Goal: Task Accomplishment & Management: Complete application form

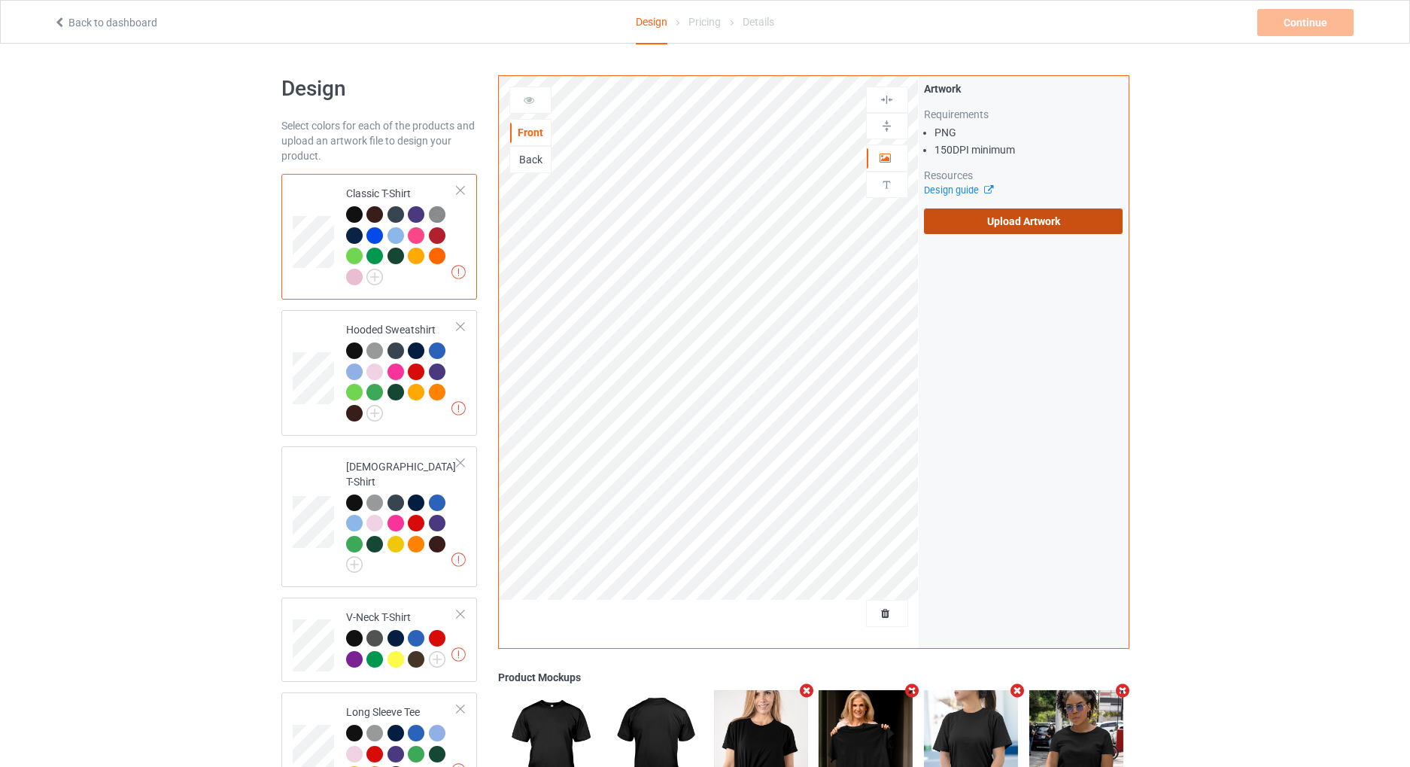
click at [989, 223] on label "Upload Artwork" at bounding box center [1023, 221] width 199 height 26
click at [0, 0] on input "Upload Artwork" at bounding box center [0, 0] width 0 height 0
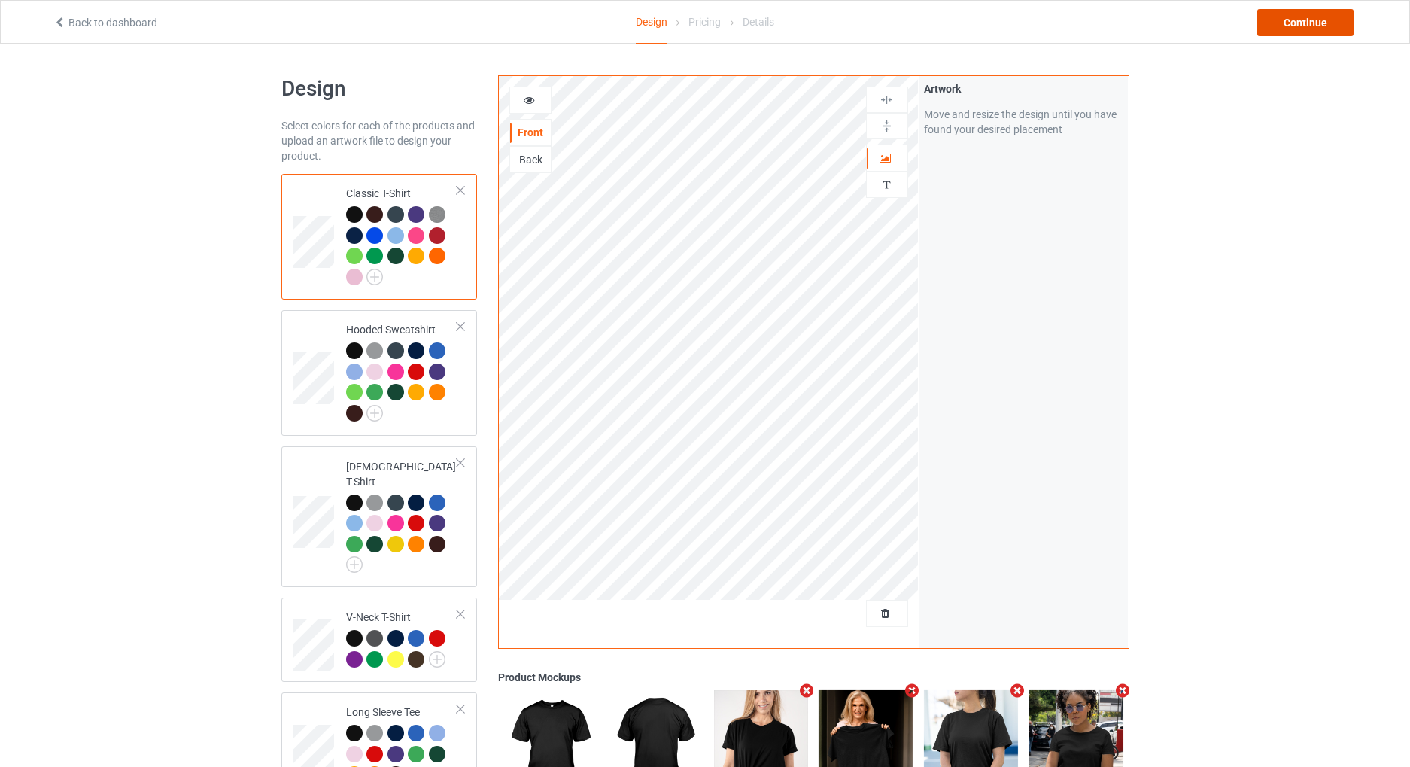
click at [1304, 20] on div "Continue" at bounding box center [1305, 22] width 96 height 27
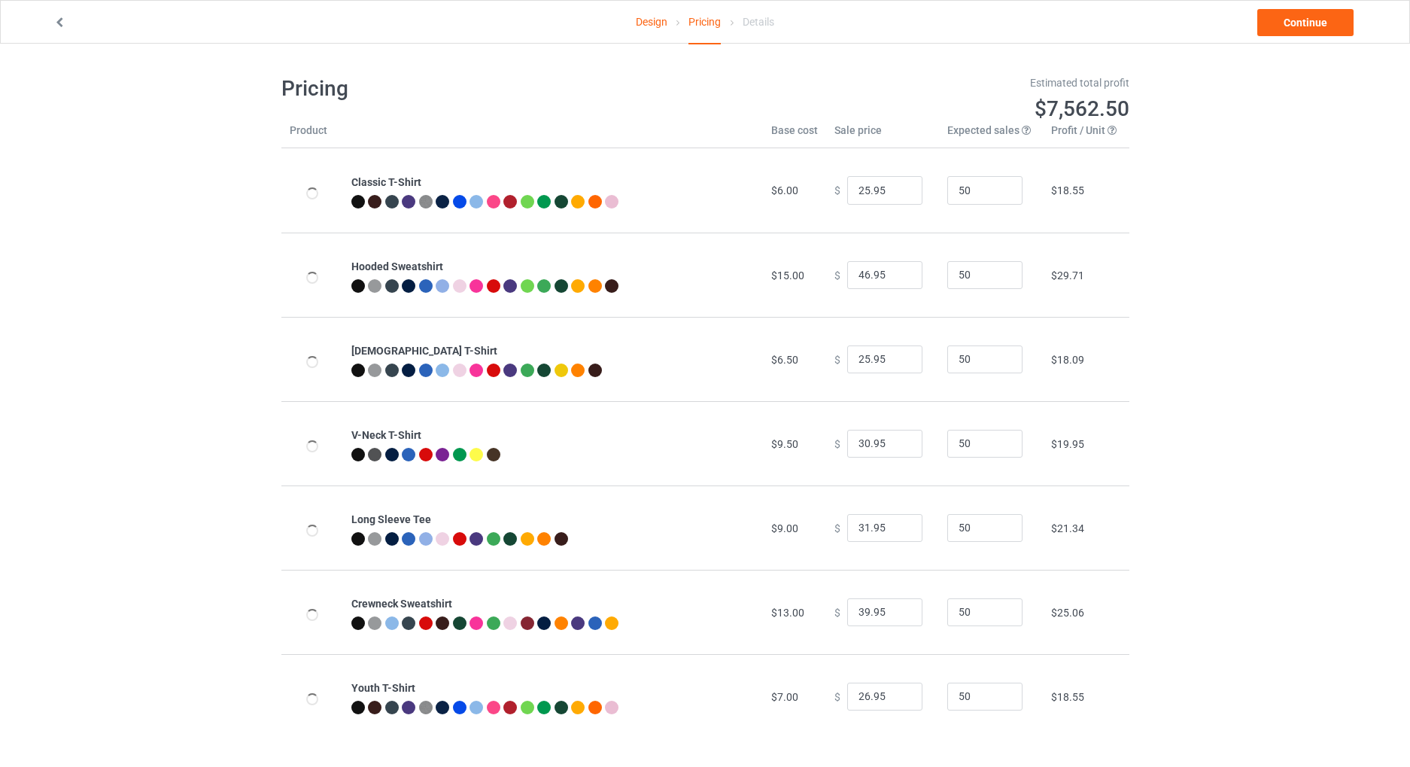
scroll to position [44, 0]
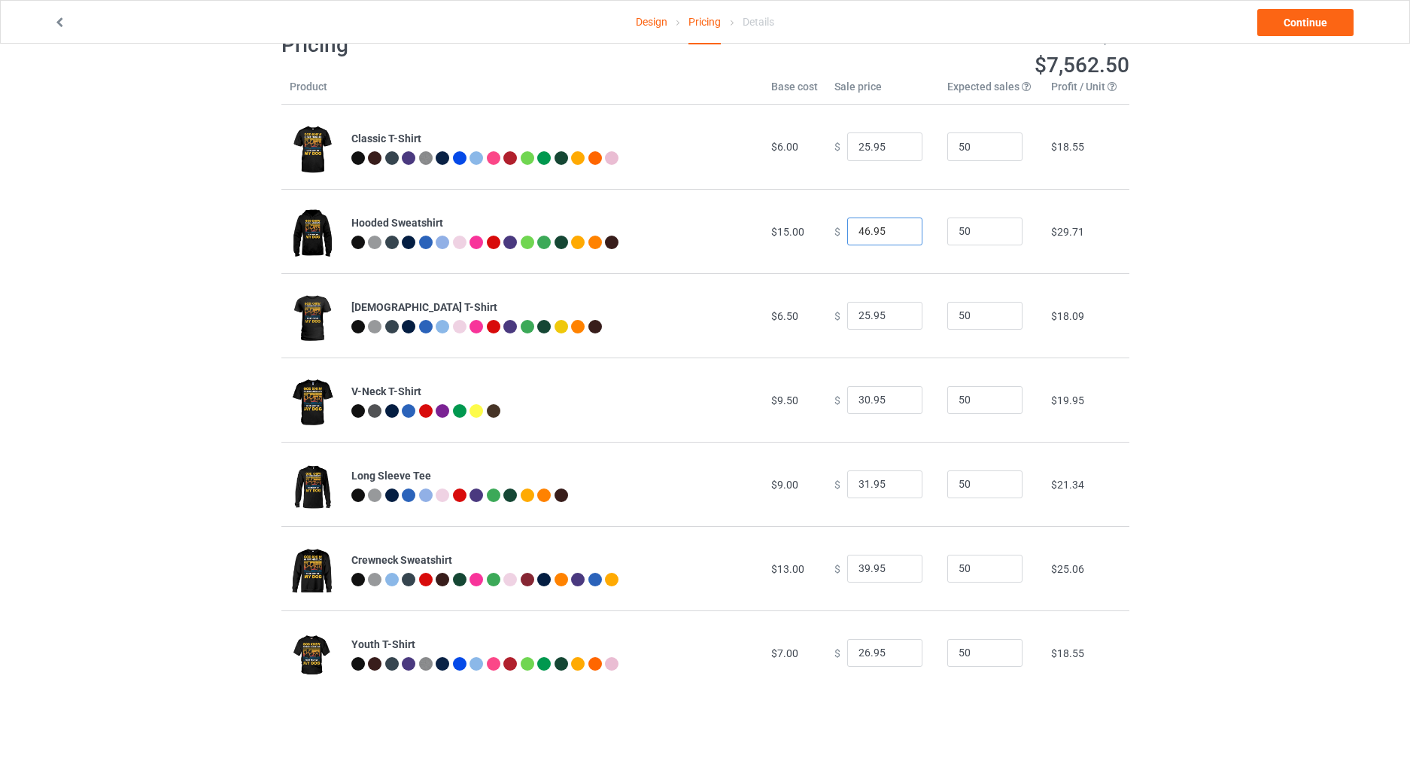
click at [859, 233] on input "46.95" at bounding box center [884, 231] width 75 height 29
type input "42.95"
click at [1281, 22] on link "Continue" at bounding box center [1305, 22] width 96 height 27
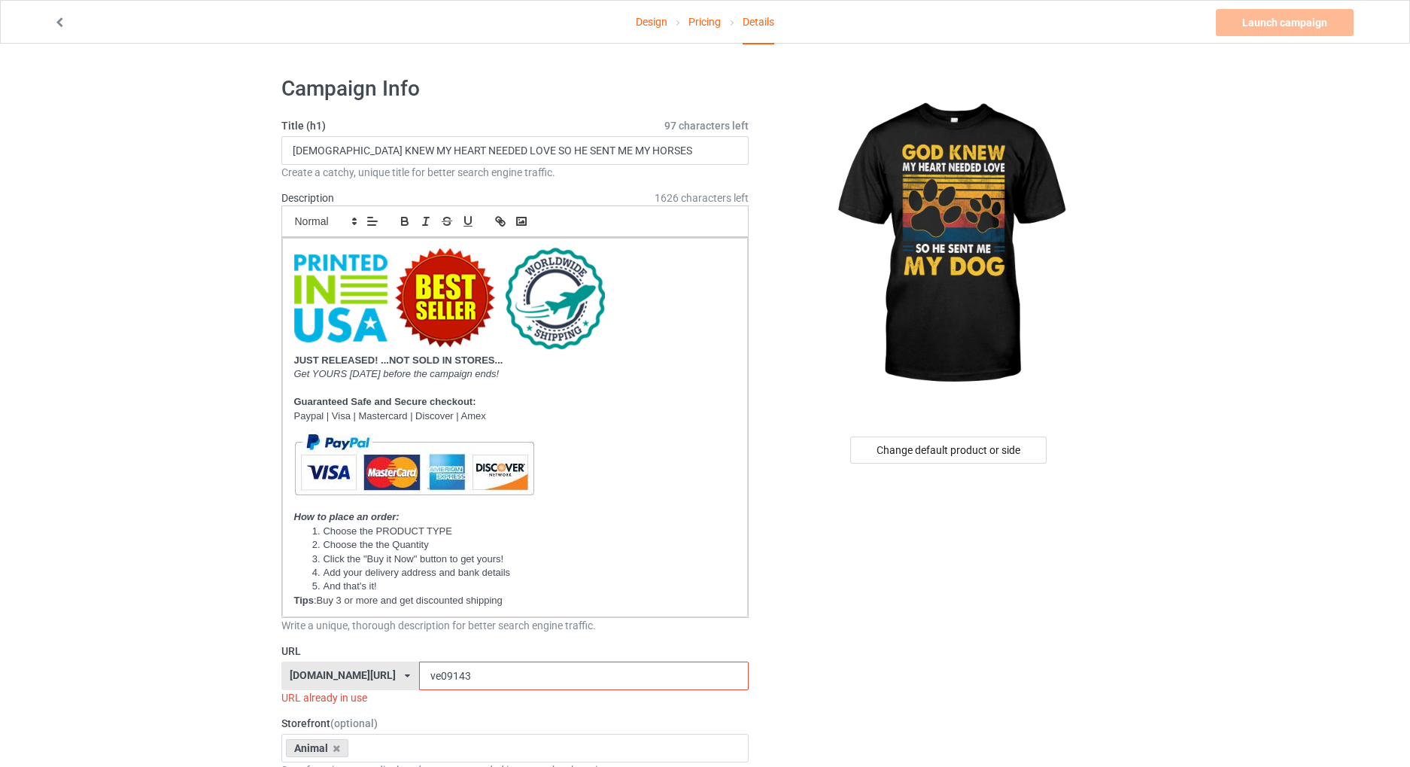
scroll to position [351, 0]
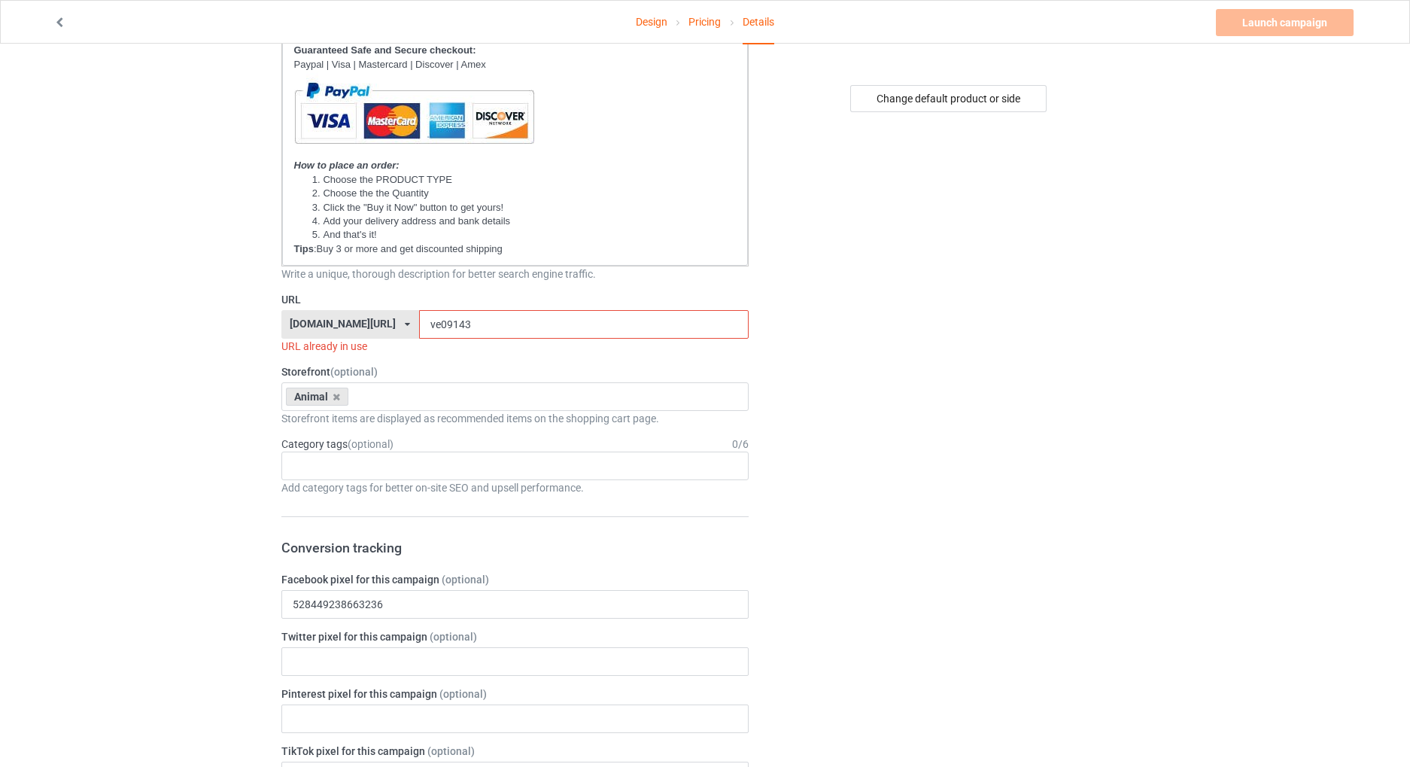
drag, startPoint x: 428, startPoint y: 327, endPoint x: 409, endPoint y: 321, distance: 19.8
click at [419, 321] on input "ve09143" at bounding box center [584, 324] width 330 height 29
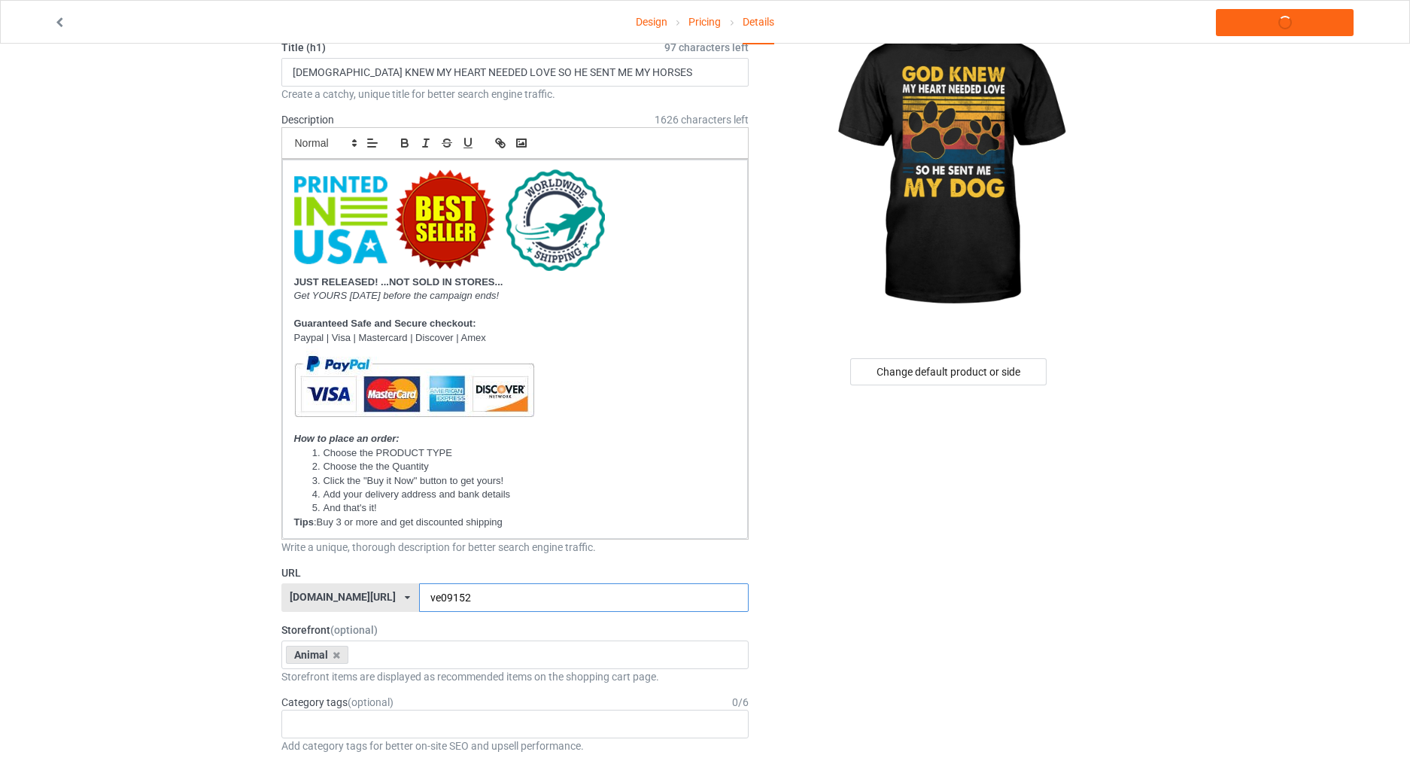
scroll to position [0, 0]
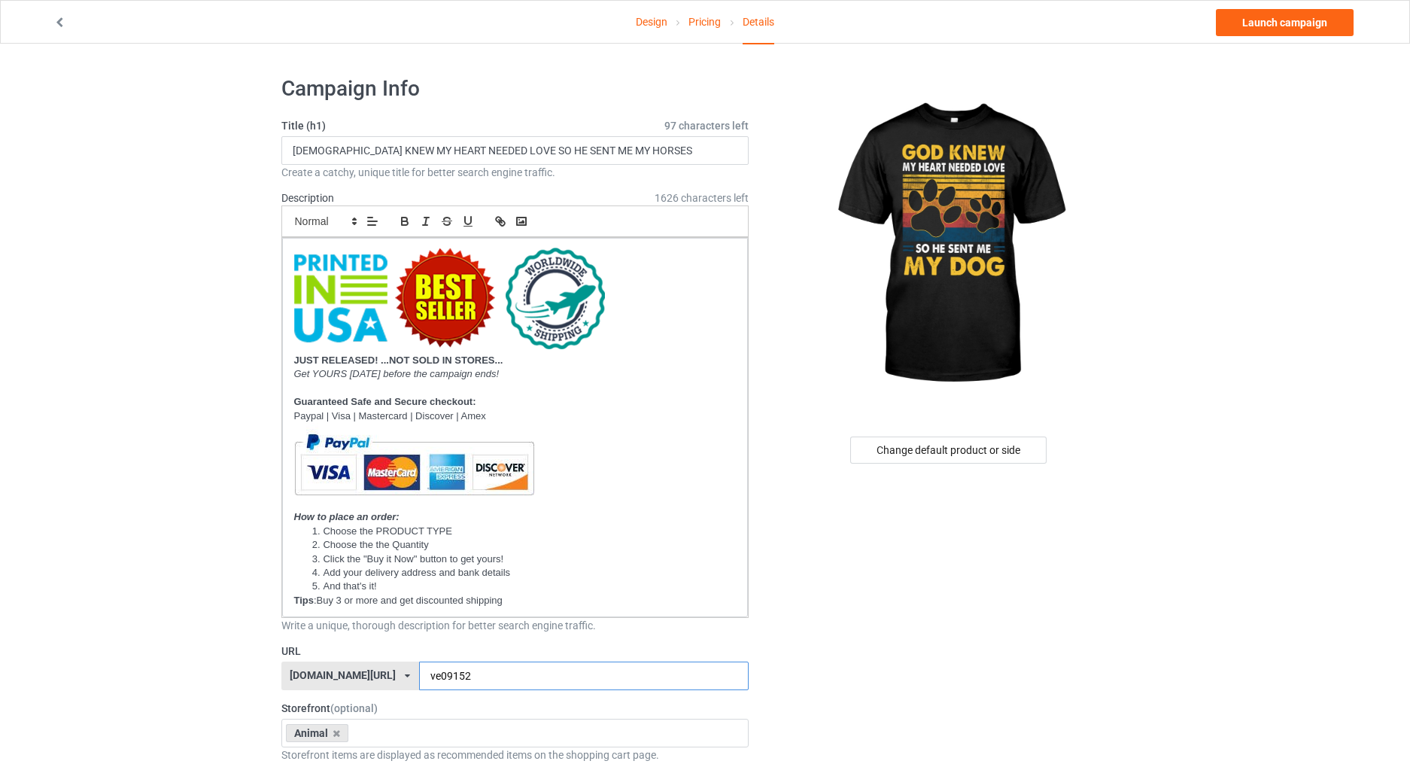
type input "ve09152"
click at [640, 154] on input "[DEMOGRAPHIC_DATA] KNEW MY HEART NEEDED LOVE SO HE SENT ME MY HORSES" at bounding box center [515, 150] width 468 height 29
drag, startPoint x: 637, startPoint y: 146, endPoint x: 567, endPoint y: 138, distance: 69.7
click at [567, 138] on input "[DEMOGRAPHIC_DATA] KNEW MY HEART NEEDED LOVE SO HE SENT ME MY HORSES" at bounding box center [515, 150] width 468 height 29
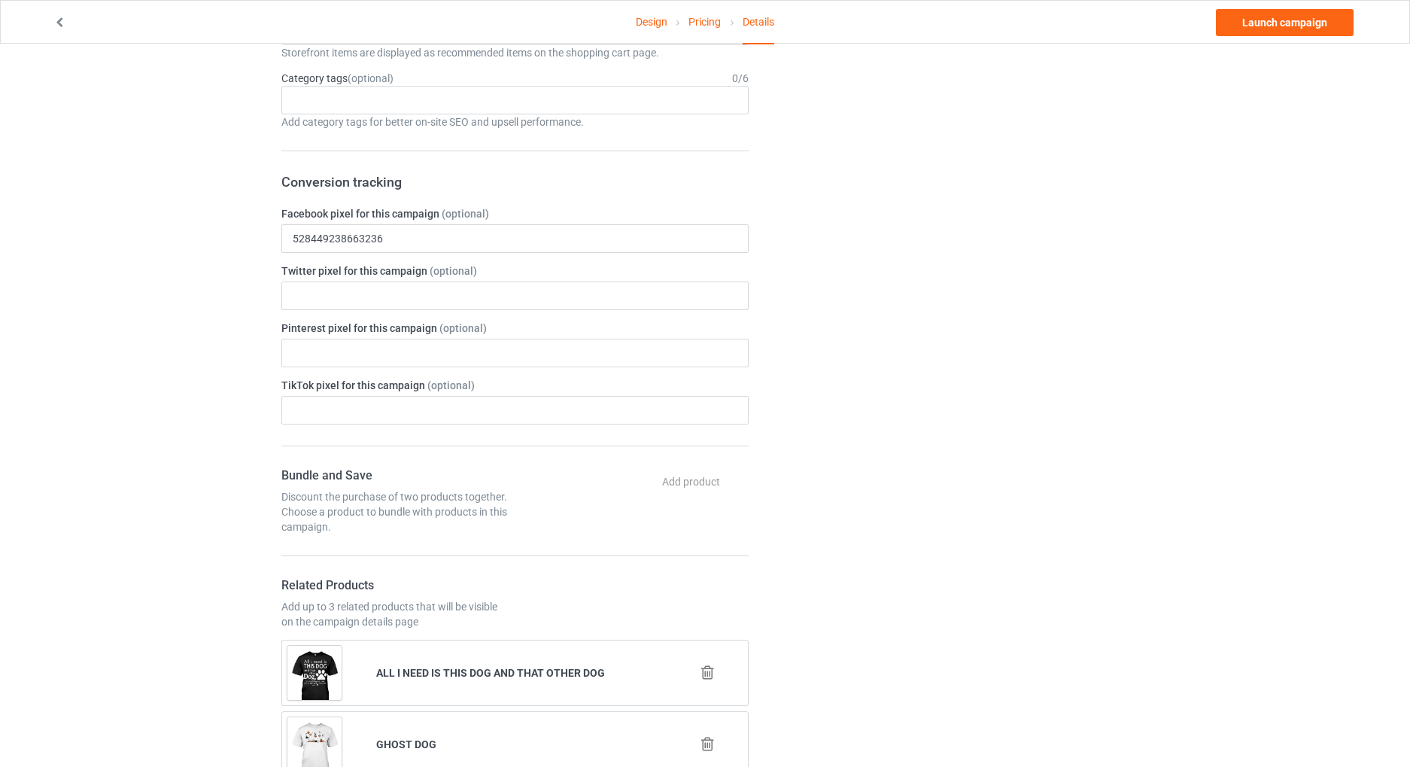
scroll to position [351, 0]
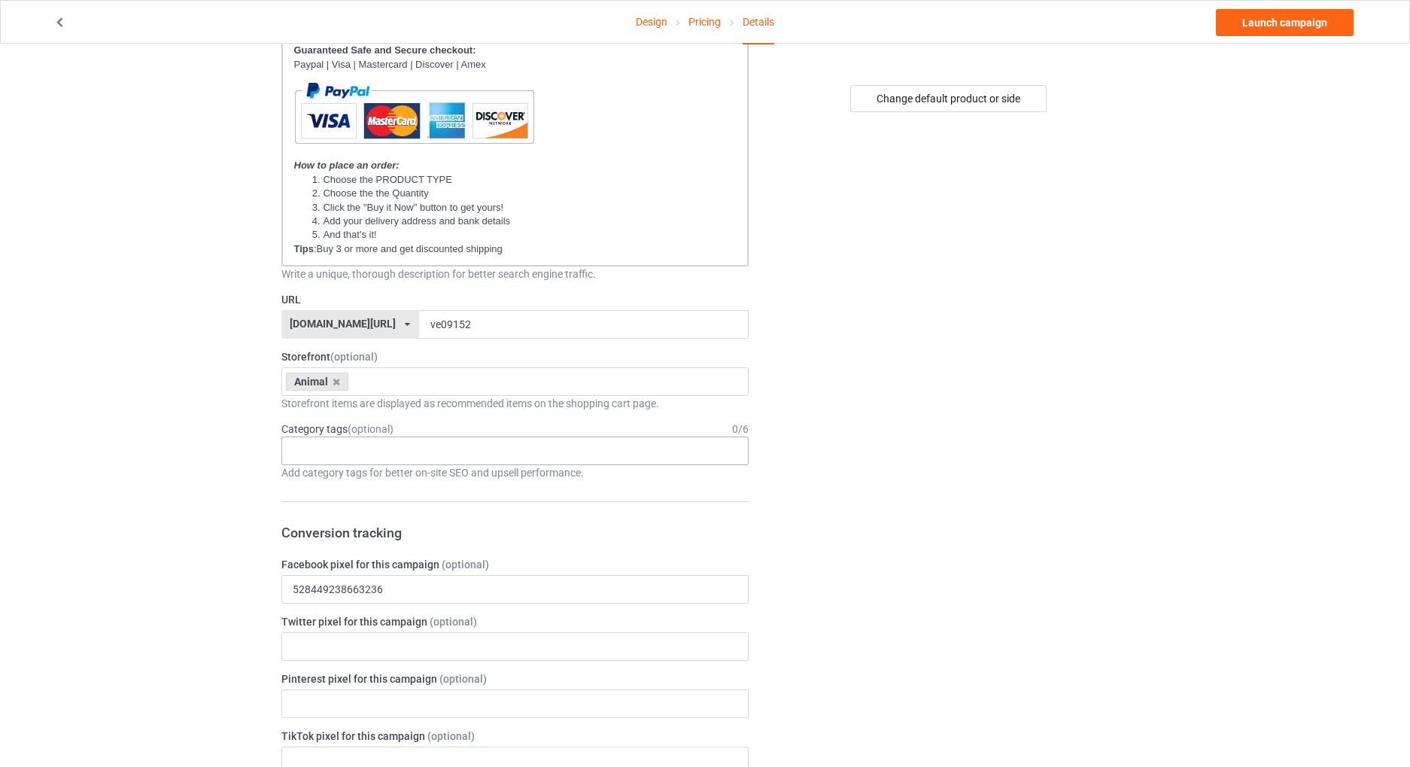
type input "[DEMOGRAPHIC_DATA] KNEW MY HEART NEEDED LOVE SO HE SENT ME MY DOG"
click at [347, 461] on div "Age > [DEMOGRAPHIC_DATA] > 1 Age > [DEMOGRAPHIC_DATA] Months > 1 Month Age > [D…" at bounding box center [515, 450] width 468 height 29
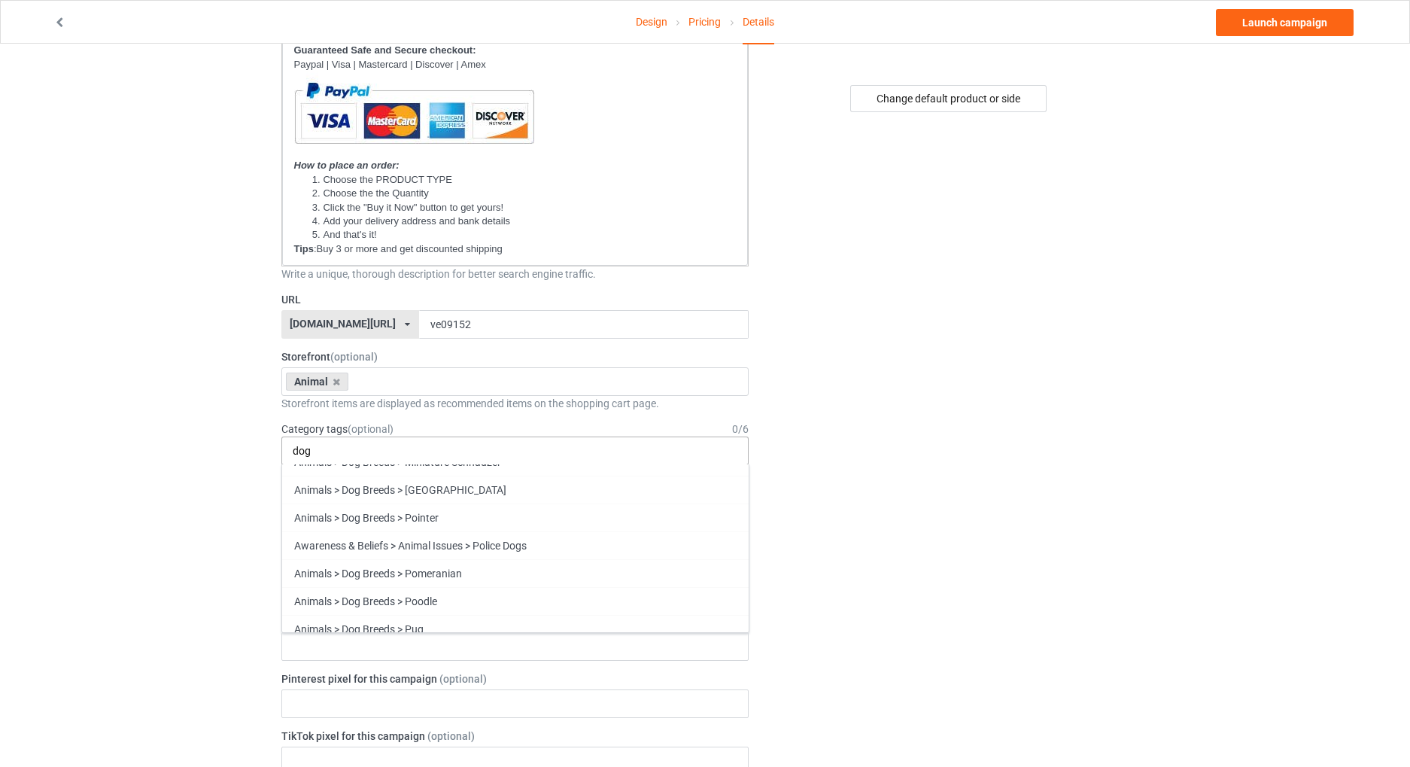
scroll to position [702, 0]
type input "dog"
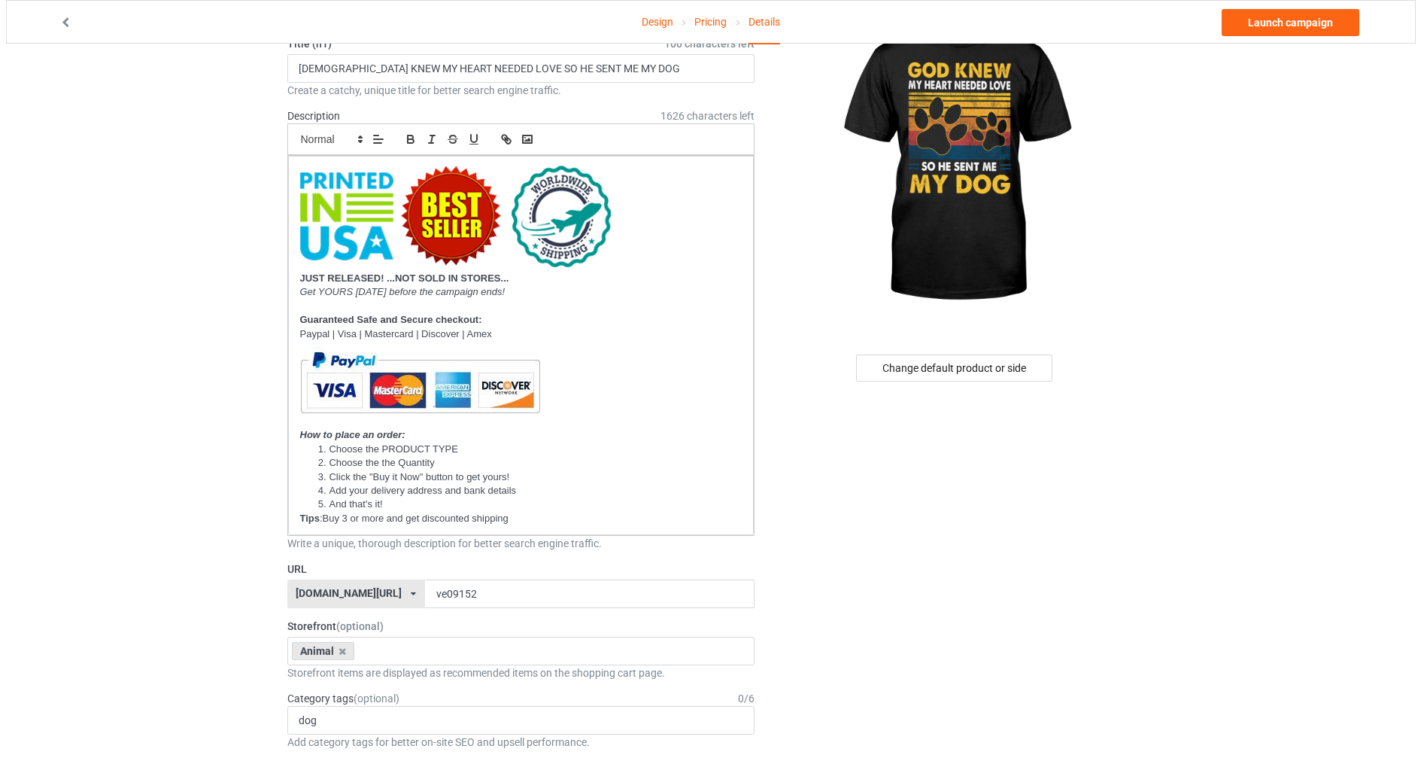
scroll to position [0, 0]
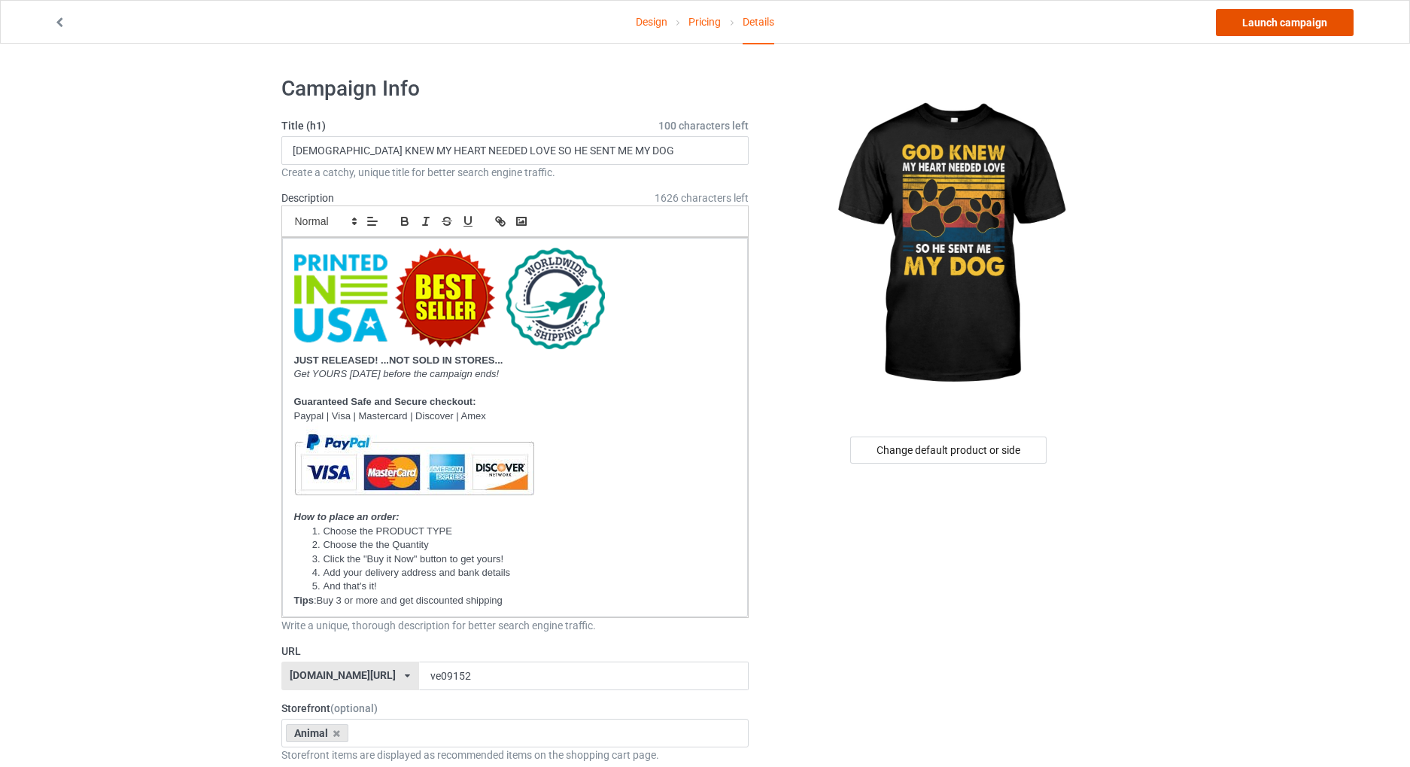
click at [1270, 26] on link "Launch campaign" at bounding box center [1285, 22] width 138 height 27
